Goal: Information Seeking & Learning: Learn about a topic

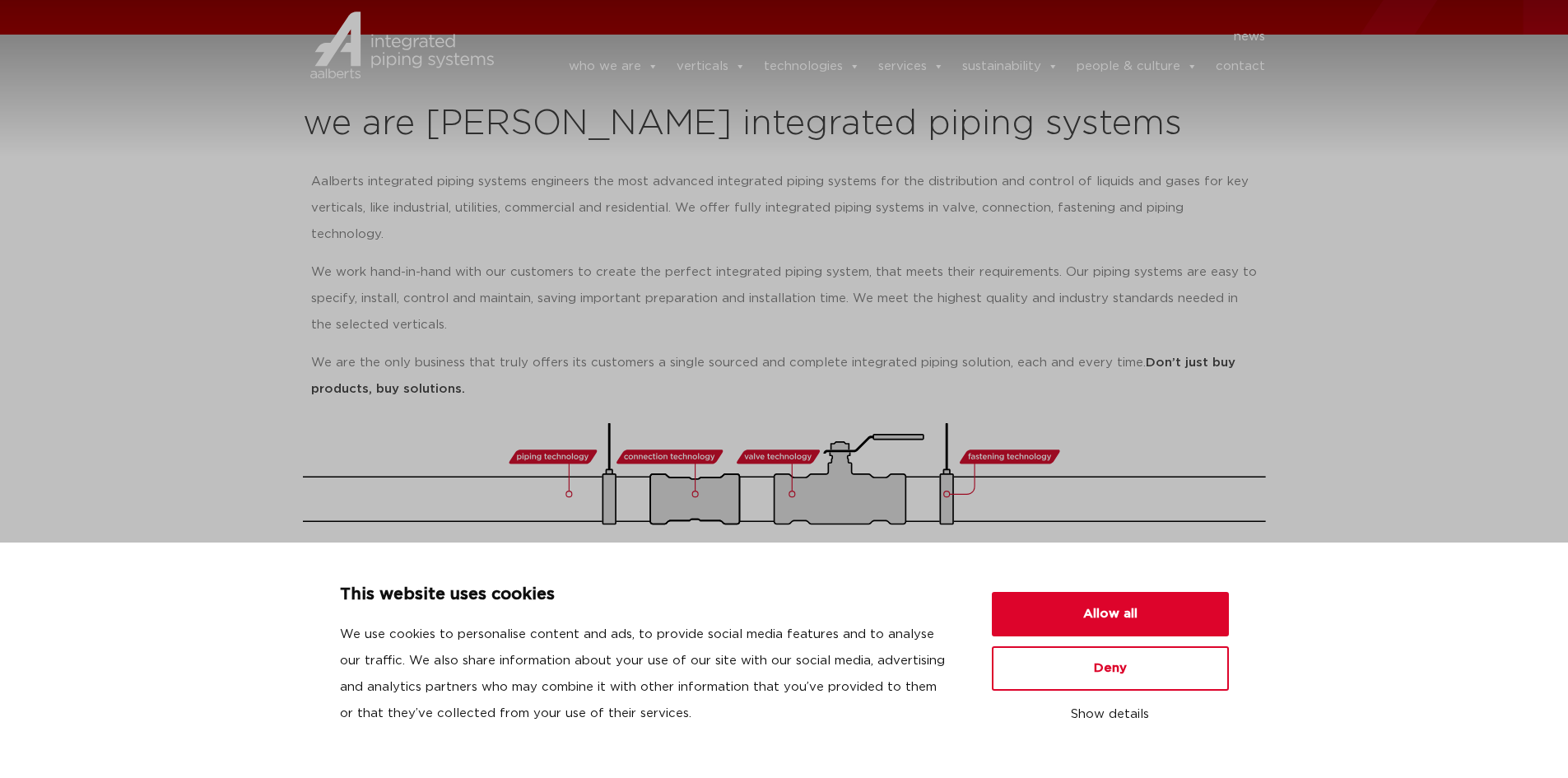
scroll to position [247, 0]
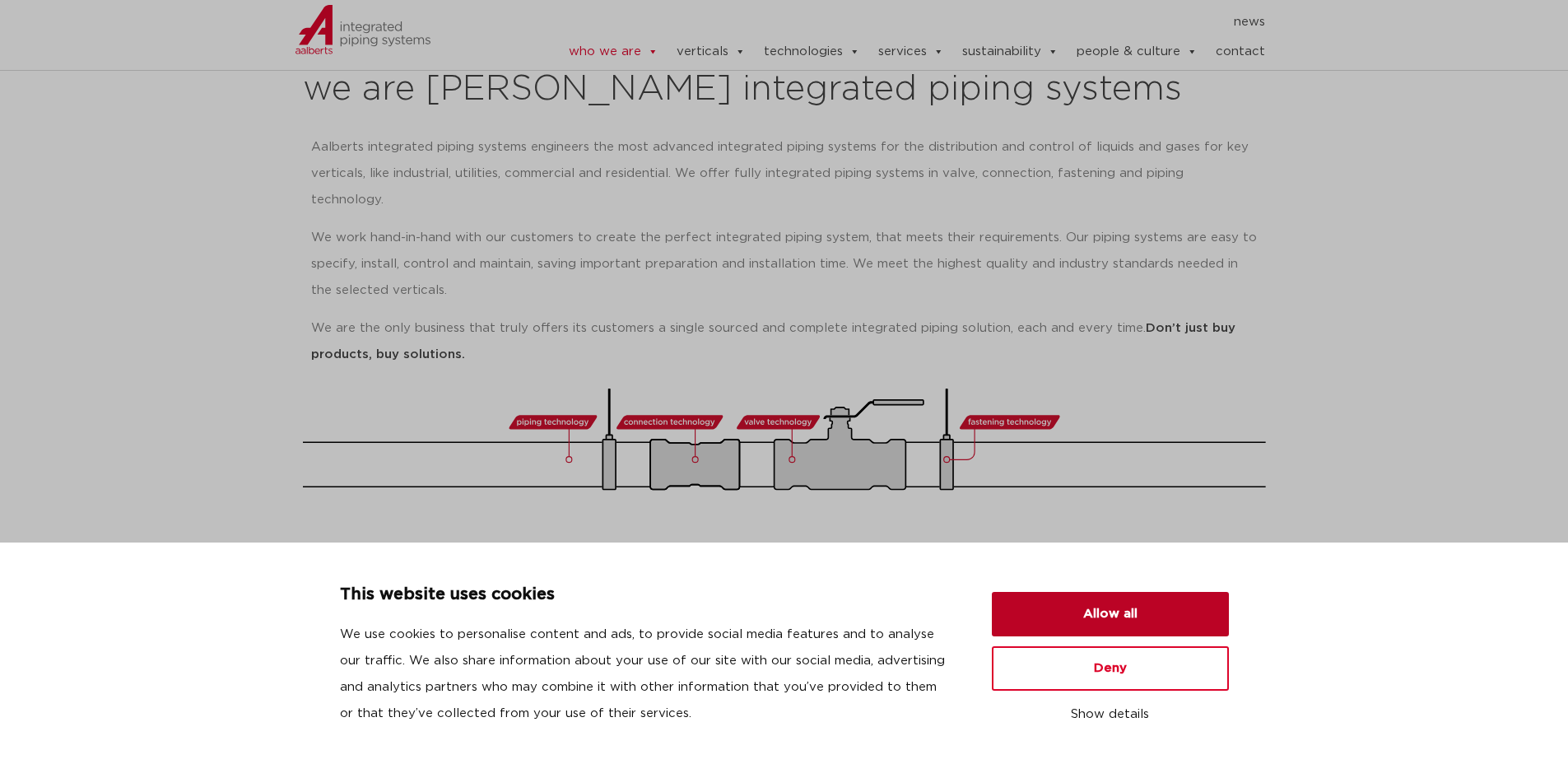
click at [1146, 597] on button "Allow all" at bounding box center [1110, 614] width 237 height 44
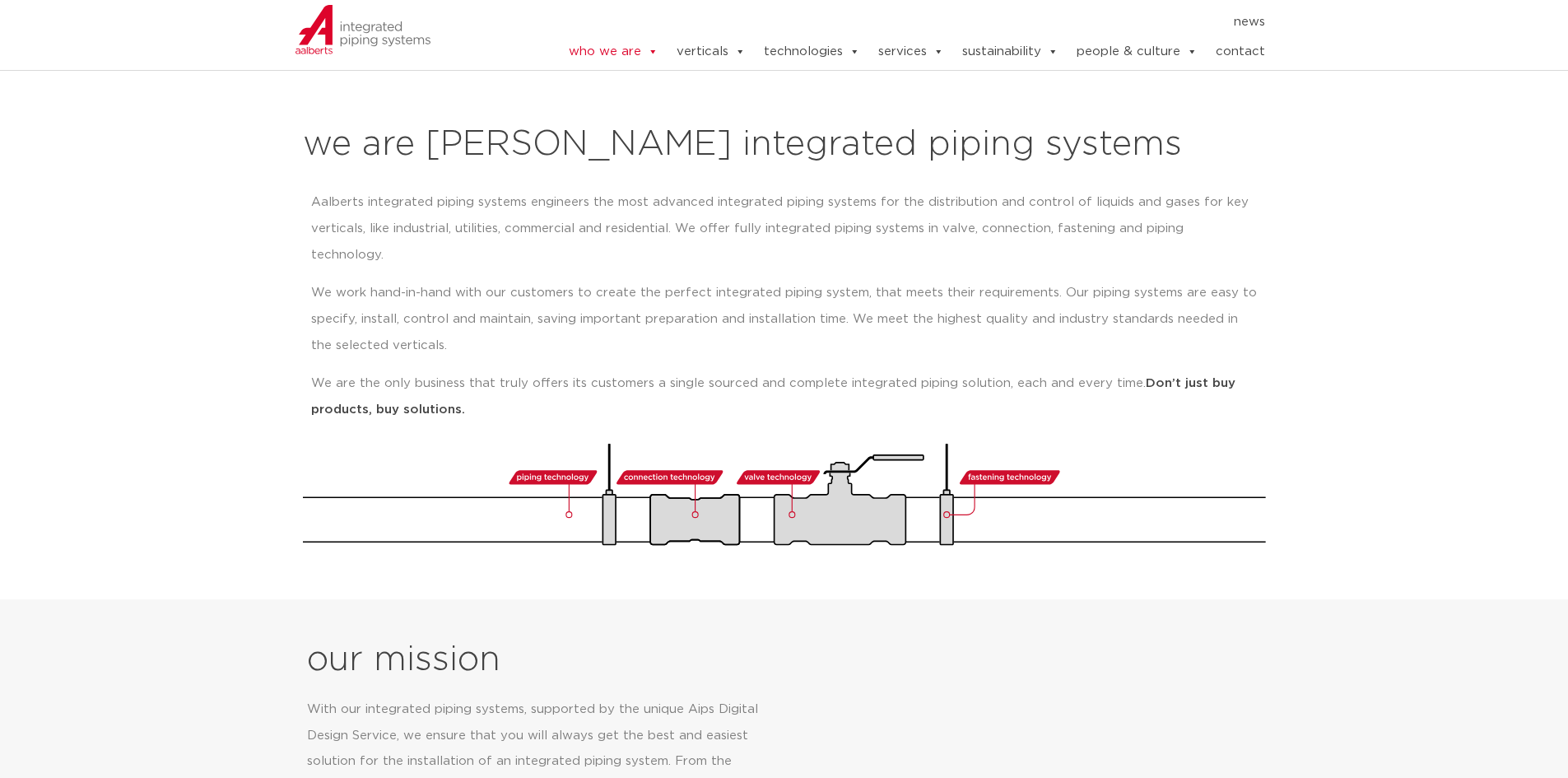
scroll to position [165, 0]
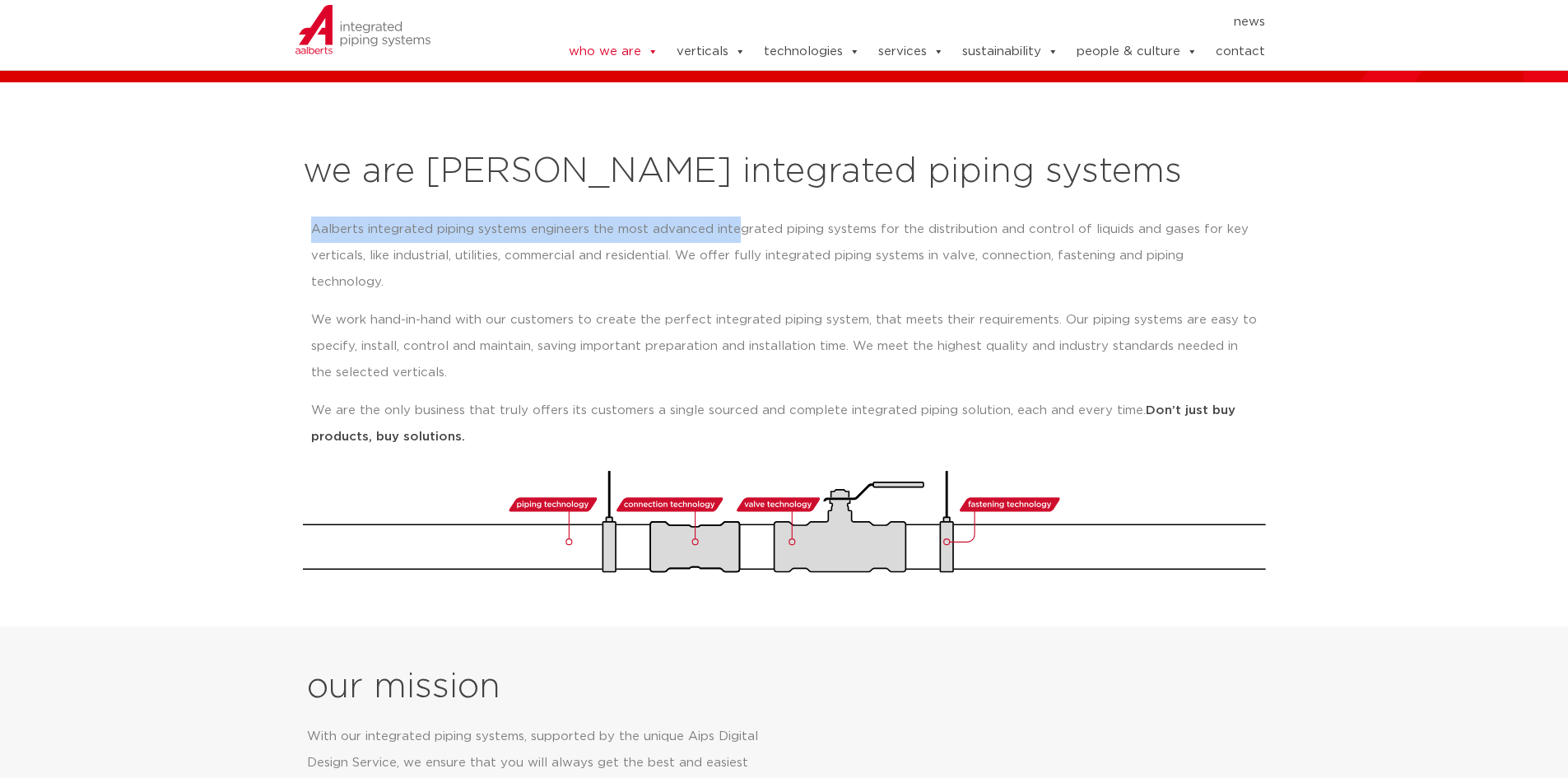
drag, startPoint x: 294, startPoint y: 219, endPoint x: 739, endPoint y: 221, distance: 445.0
click at [739, 221] on div "we are Aalberts integrated piping systems Aalberts integrated piping systems en…" at bounding box center [784, 362] width 979 height 437
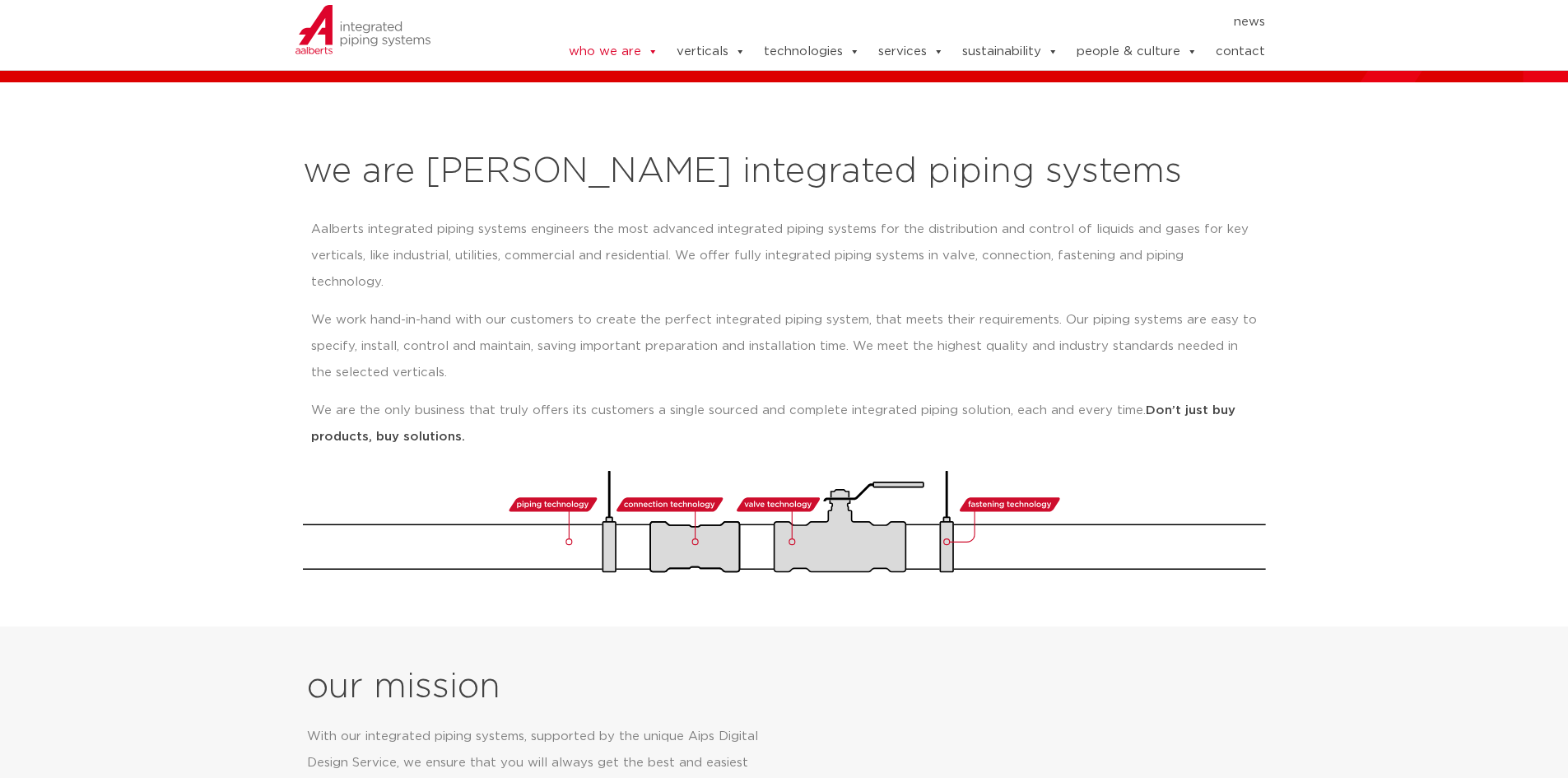
click at [506, 266] on p "Aalberts integrated piping systems engineers the most advanced integrated pipin…" at bounding box center [784, 256] width 947 height 79
drag, startPoint x: 297, startPoint y: 220, endPoint x: 717, endPoint y: 230, distance: 420.1
click at [717, 230] on div "we are Aalberts integrated piping systems Aalberts integrated piping systems en…" at bounding box center [784, 362] width 979 height 437
click at [786, 244] on p "Aalberts integrated piping systems engineers the most advanced integrated pipin…" at bounding box center [784, 256] width 947 height 79
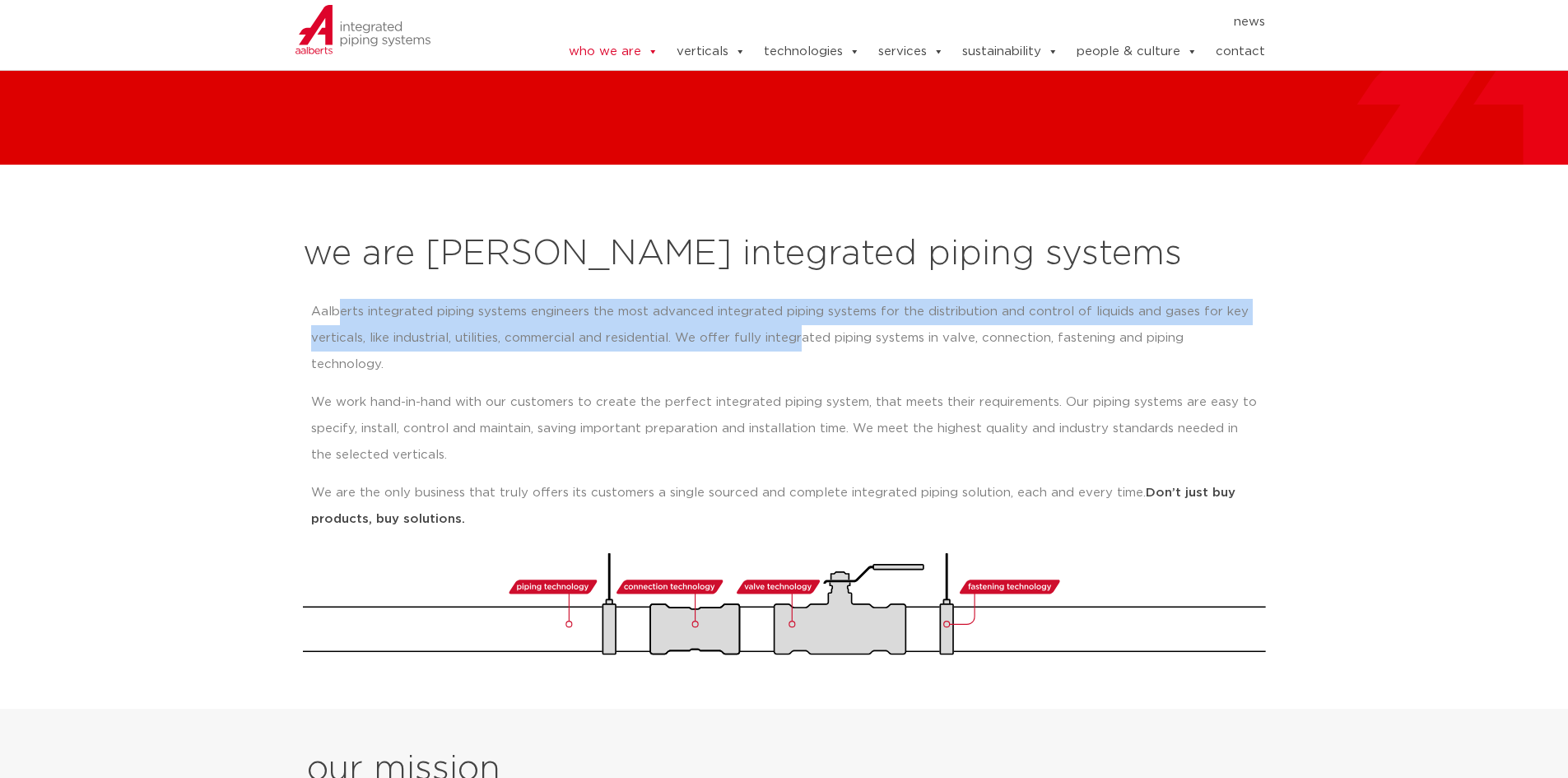
drag, startPoint x: 698, startPoint y: 337, endPoint x: 858, endPoint y: 330, distance: 160.2
click at [811, 339] on p "Aalberts integrated piping systems engineers the most advanced integrated pipin…" at bounding box center [784, 338] width 947 height 79
click at [1075, 312] on p "Aalberts integrated piping systems engineers the most advanced integrated pipin…" at bounding box center [784, 338] width 947 height 79
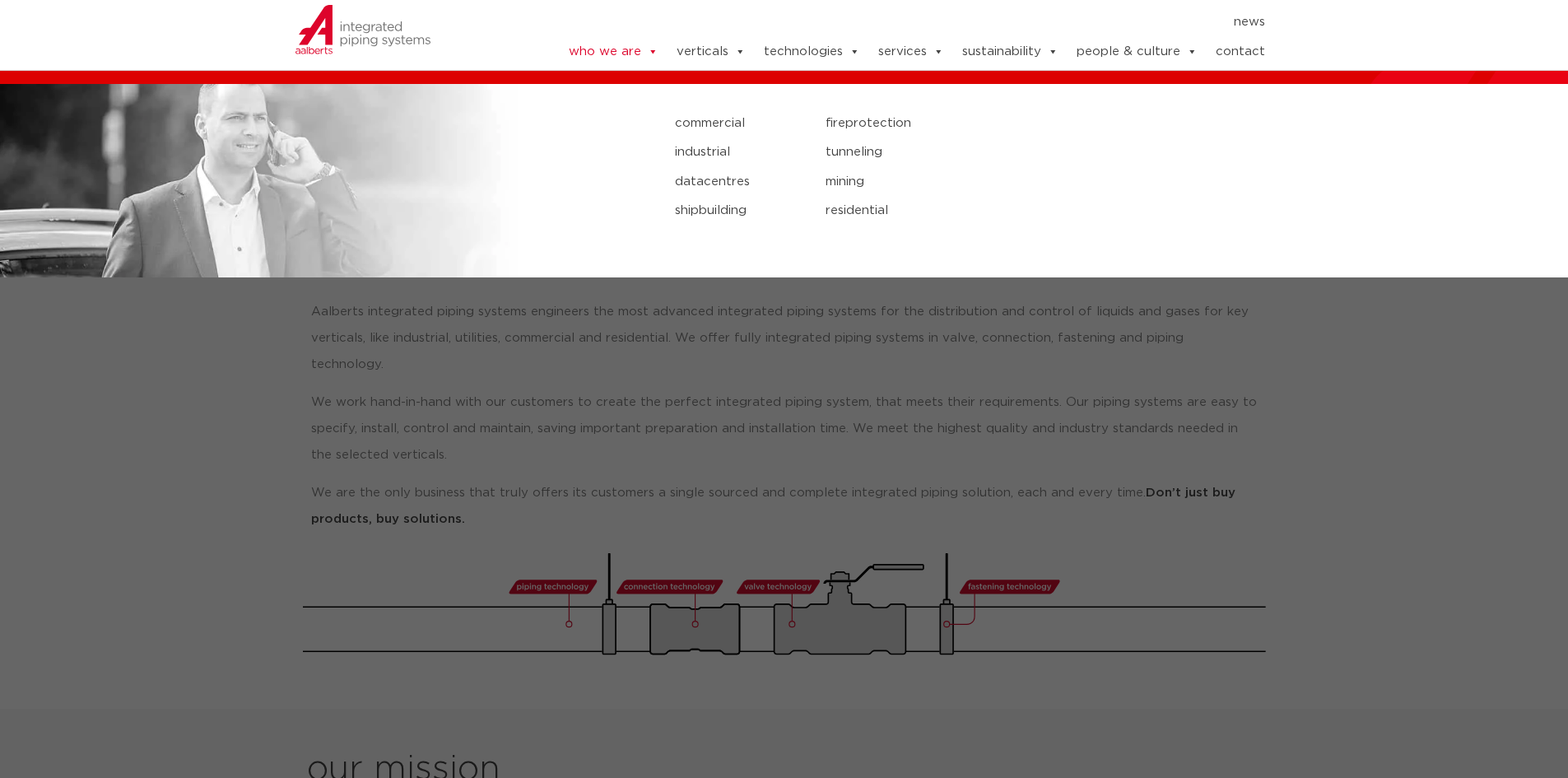
click at [730, 46] on link "verticals" at bounding box center [711, 51] width 69 height 33
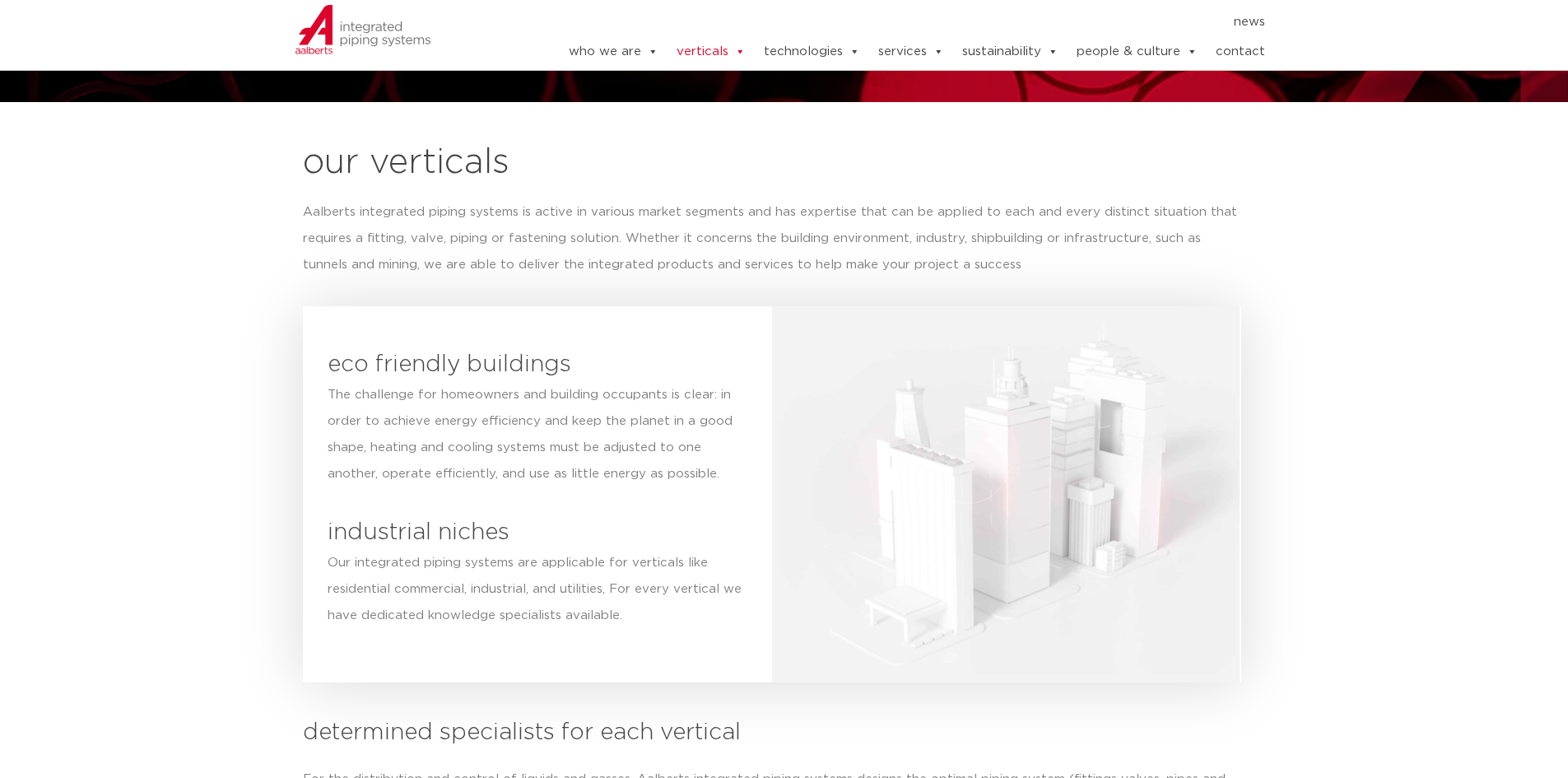
scroll to position [165, 0]
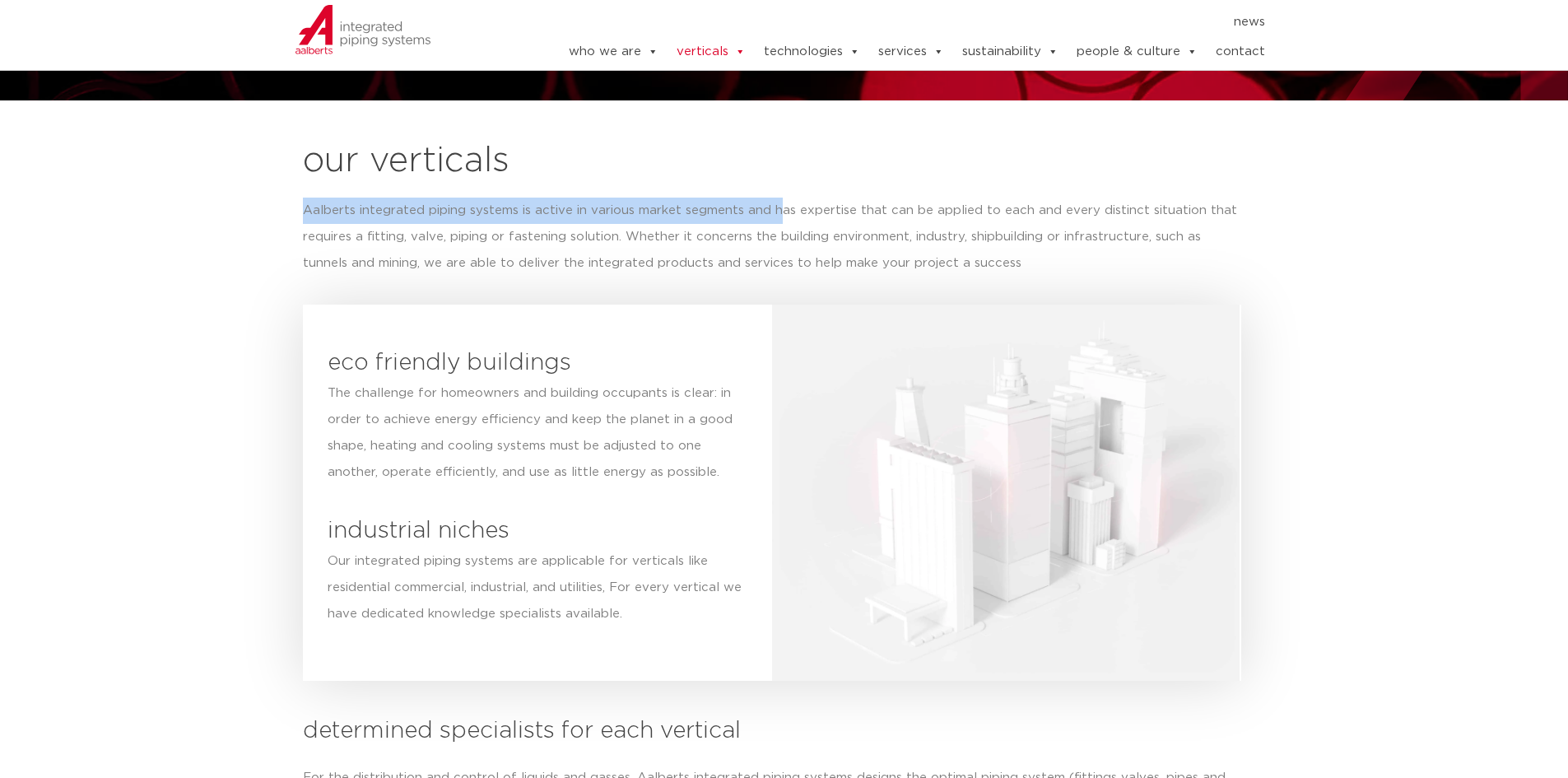
drag, startPoint x: 294, startPoint y: 211, endPoint x: 803, endPoint y: 205, distance: 509.0
click at [802, 205] on section "our verticals Aalberts integrated piping systems is active in various market se…" at bounding box center [784, 495] width 1568 height 789
click at [987, 263] on p "Aalberts integrated piping systems is active in various market segments and has…" at bounding box center [773, 237] width 940 height 79
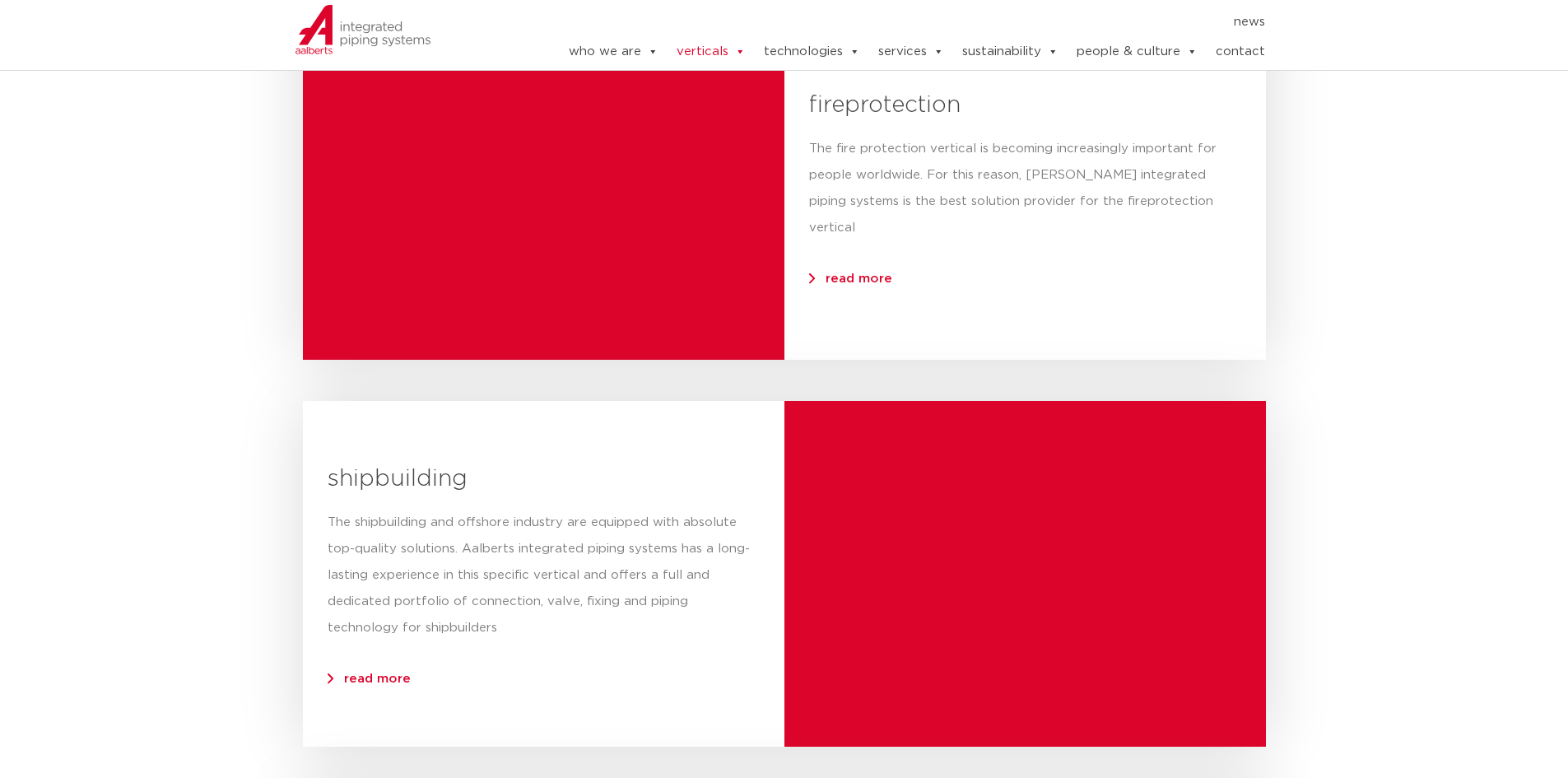
scroll to position [2387, 0]
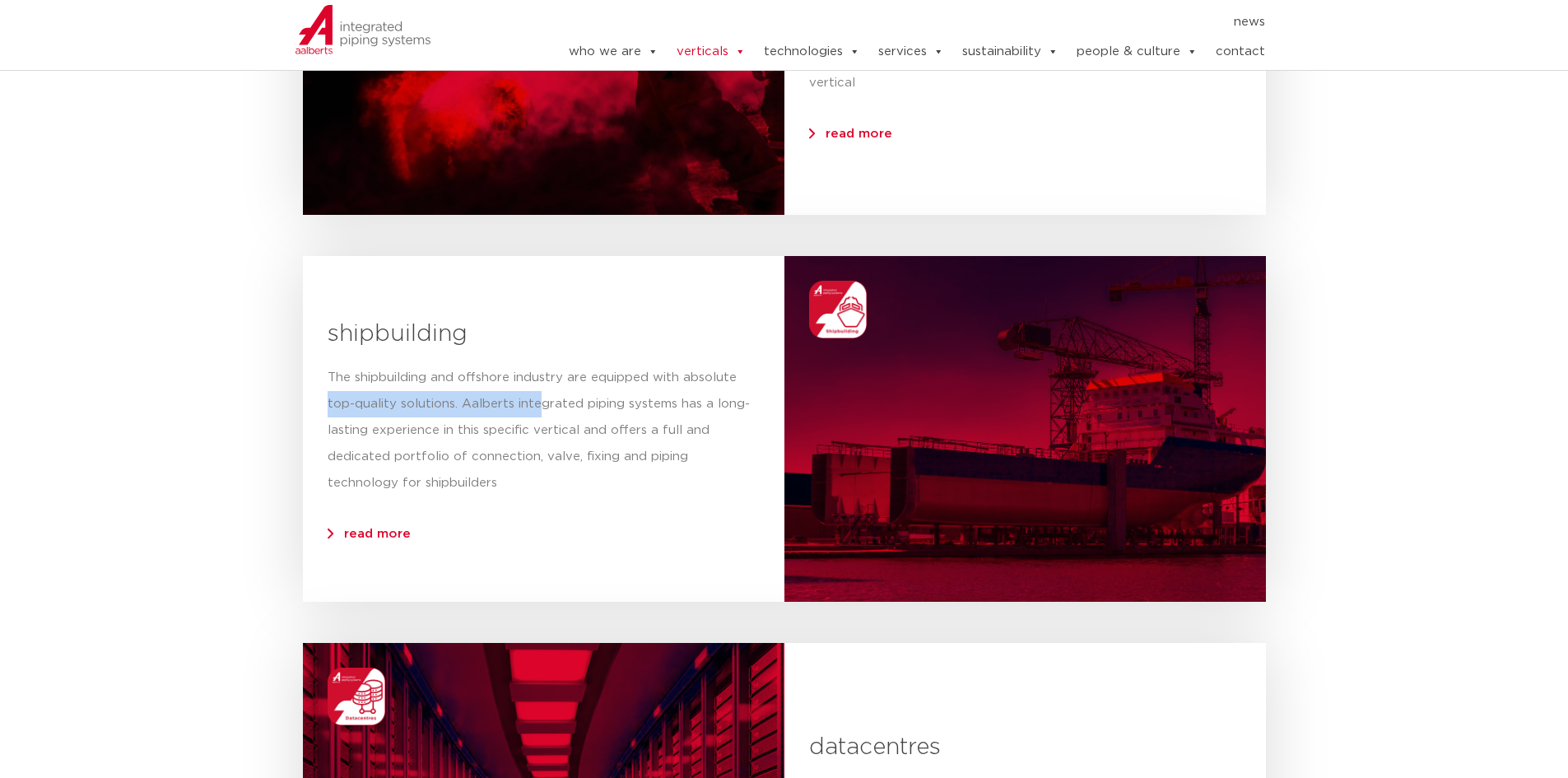
drag, startPoint x: 315, startPoint y: 398, endPoint x: 574, endPoint y: 431, distance: 261.1
click at [548, 418] on div "shipbuilding The shipbuilding and offshore industry are equipped with absolute …" at bounding box center [544, 428] width 481 height 286
click at [596, 444] on p "The shipbuilding and offshore industry are equipped with absolute top-quality s…" at bounding box center [544, 430] width 432 height 131
